Goal: Download file/media

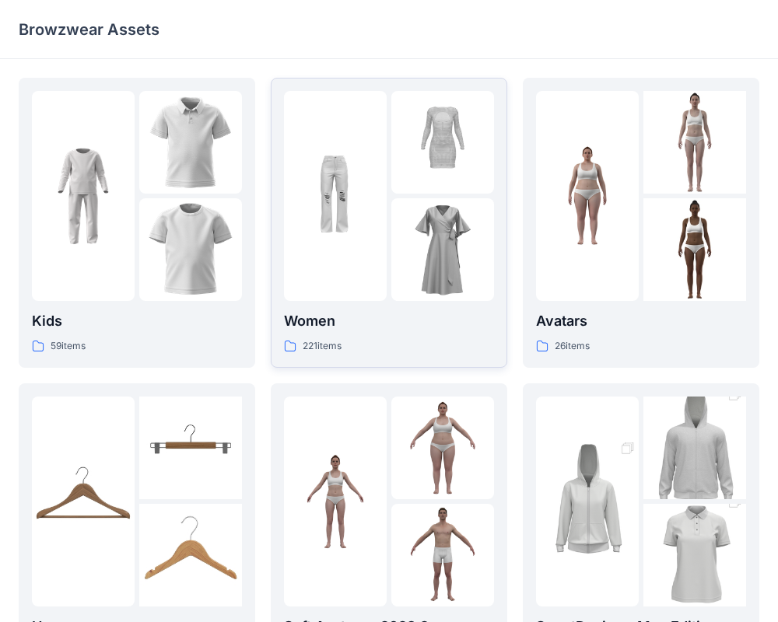
click at [407, 324] on p "Women" at bounding box center [389, 321] width 210 height 22
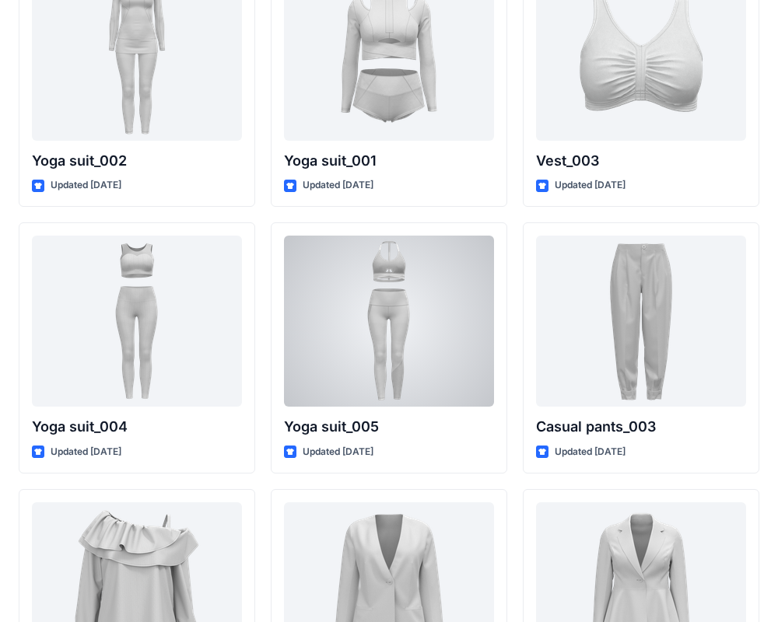
scroll to position [8664, 0]
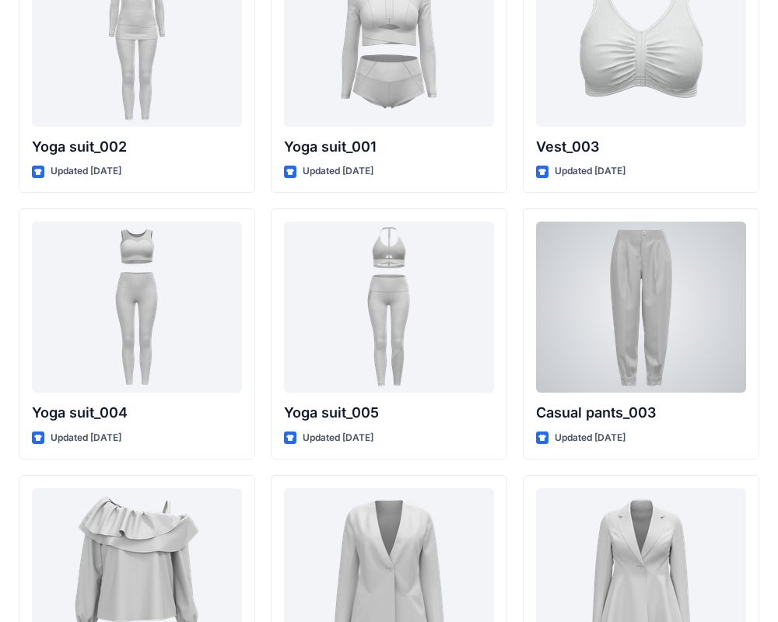
click at [619, 318] on div at bounding box center [641, 307] width 210 height 171
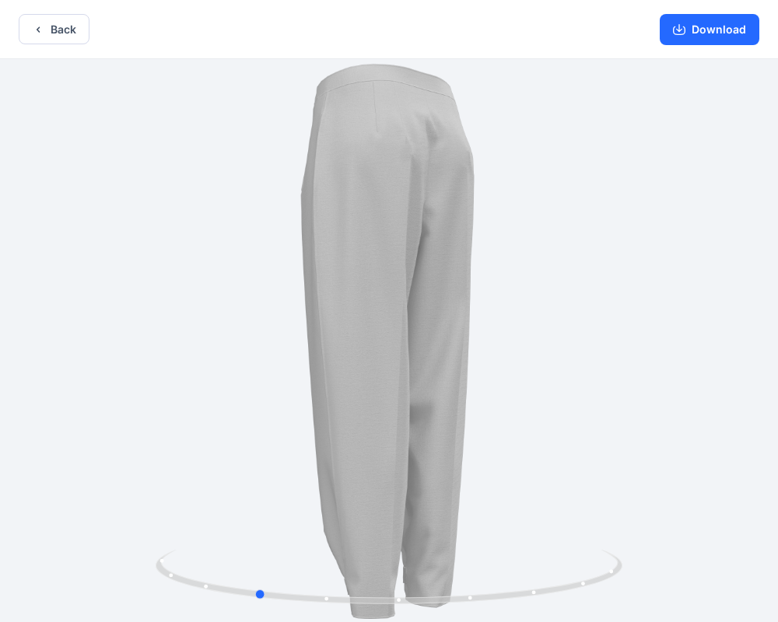
drag, startPoint x: 445, startPoint y: 457, endPoint x: 311, endPoint y: 435, distance: 135.7
click at [311, 435] on div at bounding box center [389, 342] width 778 height 566
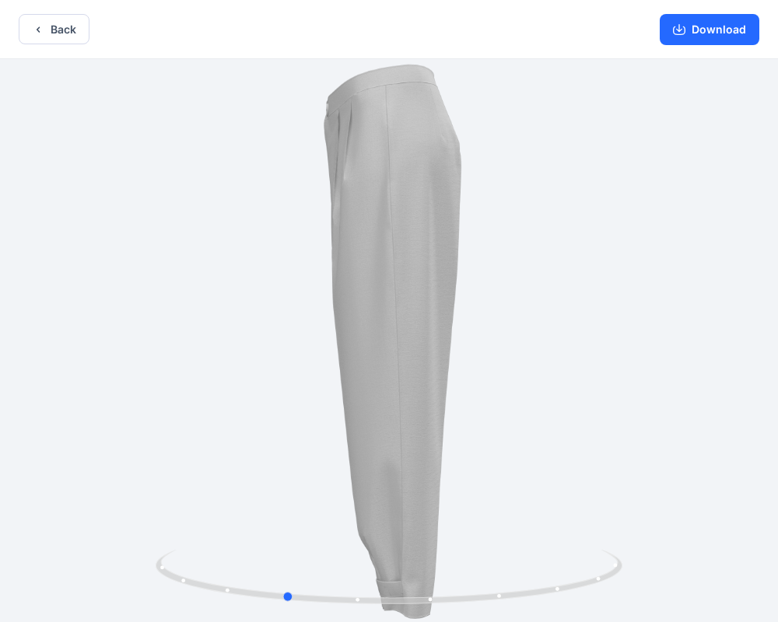
drag, startPoint x: 259, startPoint y: 596, endPoint x: 516, endPoint y: 489, distance: 278.0
click at [516, 489] on div at bounding box center [389, 342] width 778 height 566
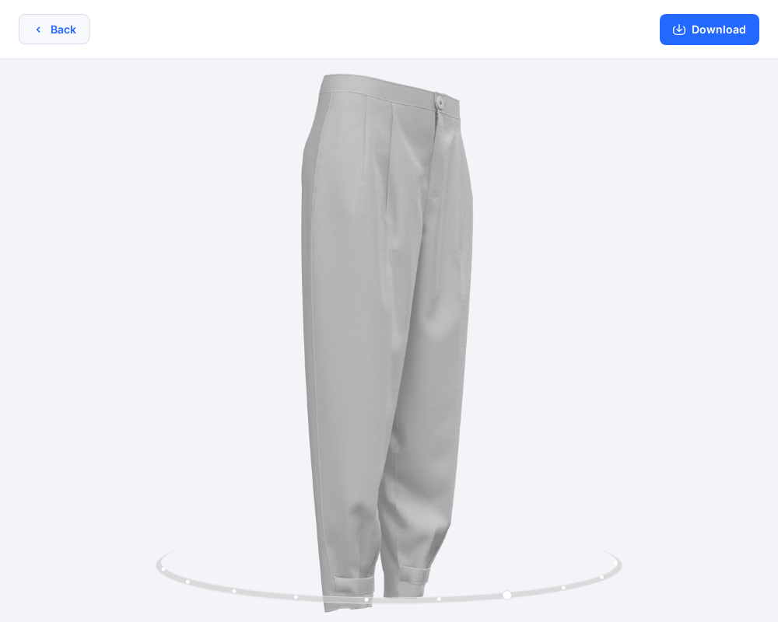
click at [24, 21] on button "Back" at bounding box center [54, 29] width 71 height 30
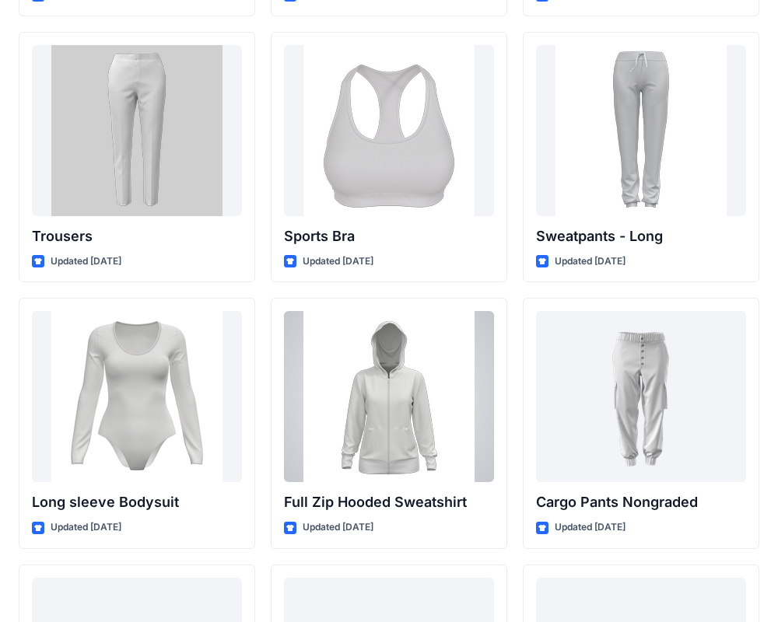
scroll to position [13112, 0]
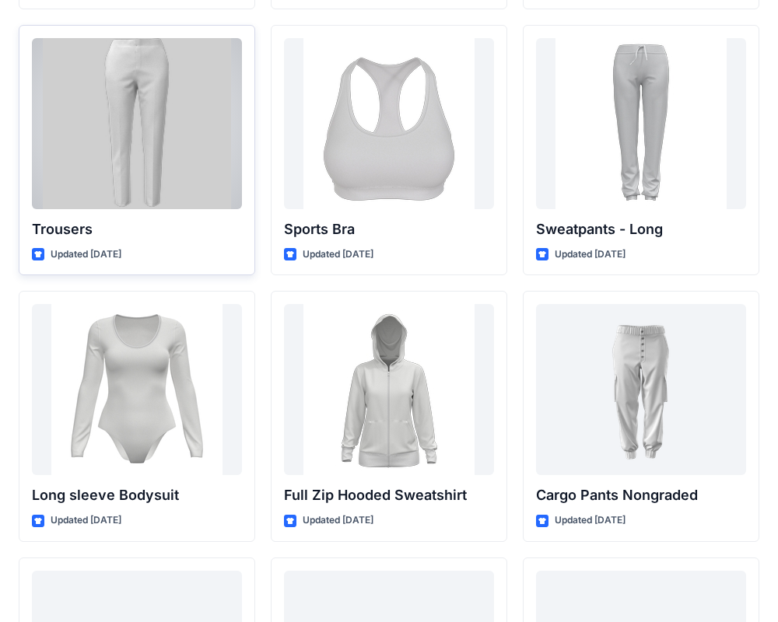
click at [126, 145] on div at bounding box center [137, 123] width 210 height 171
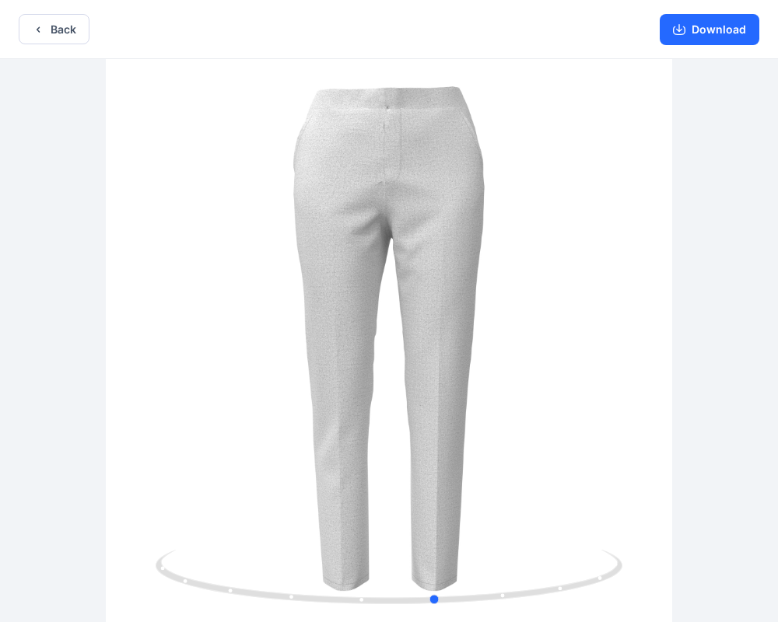
drag, startPoint x: 406, startPoint y: 376, endPoint x: 454, endPoint y: 373, distance: 48.3
click at [454, 373] on div at bounding box center [389, 342] width 778 height 566
click at [722, 33] on button "Download" at bounding box center [710, 29] width 100 height 31
